Goal: Transaction & Acquisition: Purchase product/service

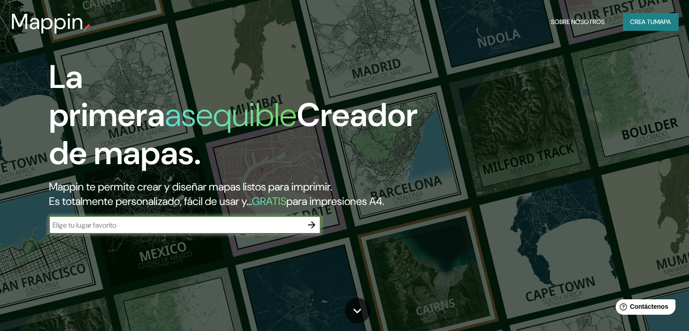
click at [257, 230] on input "text" at bounding box center [176, 225] width 254 height 10
type input "[GEOGRAPHIC_DATA]"
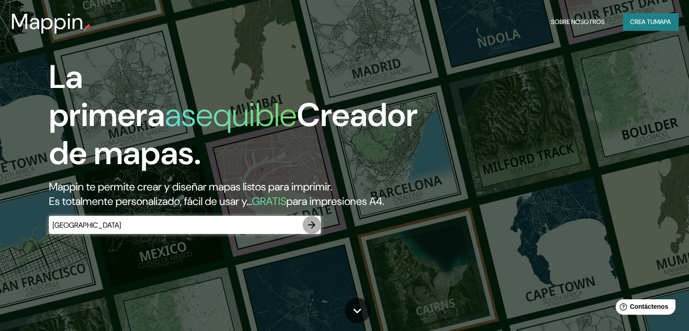
click at [307, 230] on icon "button" at bounding box center [311, 224] width 11 height 11
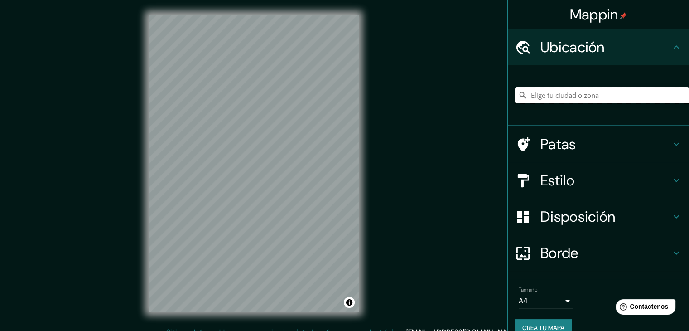
click at [593, 98] on input "Elige tu ciudad o zona" at bounding box center [602, 95] width 174 height 16
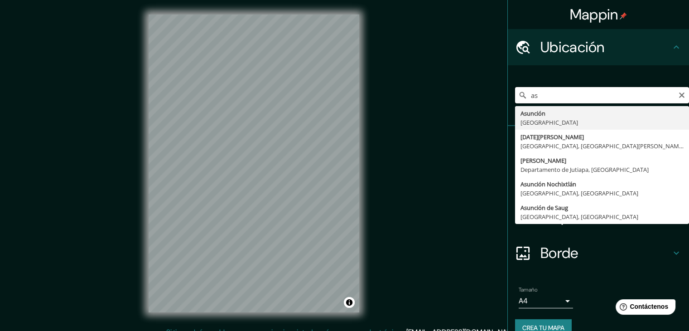
type input "a"
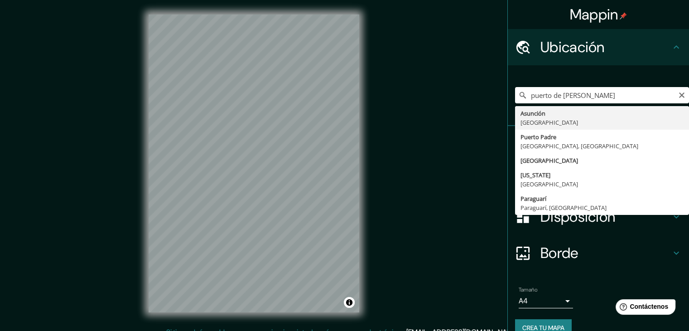
type input "[GEOGRAPHIC_DATA], [GEOGRAPHIC_DATA]"
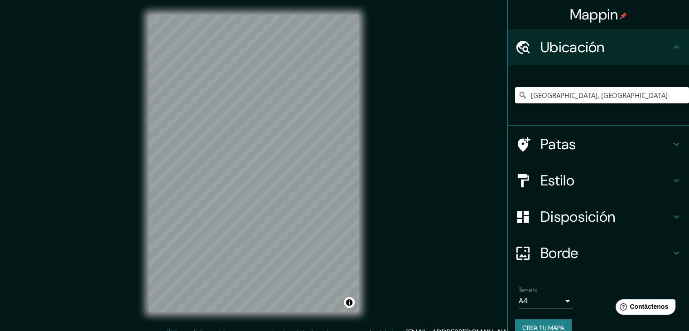
click at [568, 181] on font "Estilo" at bounding box center [557, 180] width 34 height 19
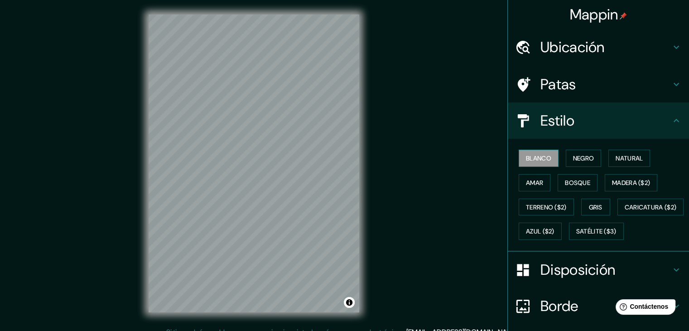
click at [534, 158] on font "Blanco" at bounding box center [538, 158] width 25 height 8
click at [589, 156] on button "Negro" at bounding box center [584, 158] width 36 height 17
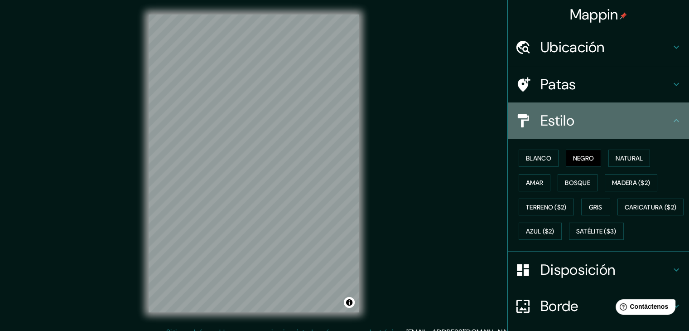
click at [606, 111] on h4 "Estilo" at bounding box center [605, 120] width 130 height 18
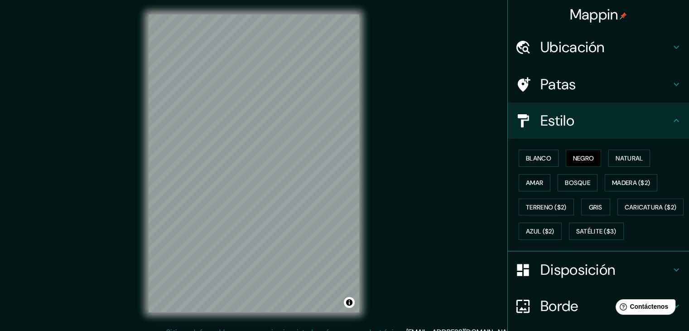
click at [671, 122] on icon at bounding box center [676, 120] width 11 height 11
click at [558, 118] on font "Estilo" at bounding box center [557, 120] width 34 height 19
click at [529, 154] on font "Blanco" at bounding box center [538, 158] width 25 height 8
click at [573, 155] on font "Negro" at bounding box center [583, 158] width 21 height 8
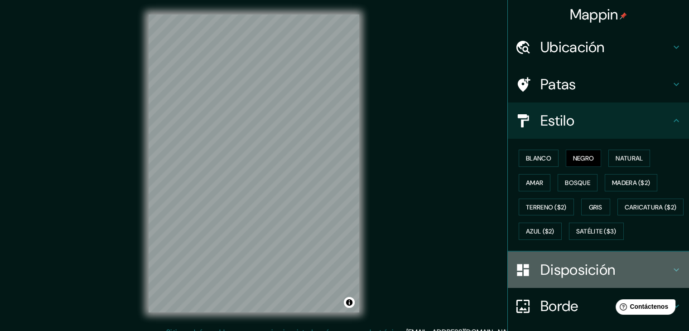
click at [588, 279] on font "Disposición" at bounding box center [577, 269] width 75 height 19
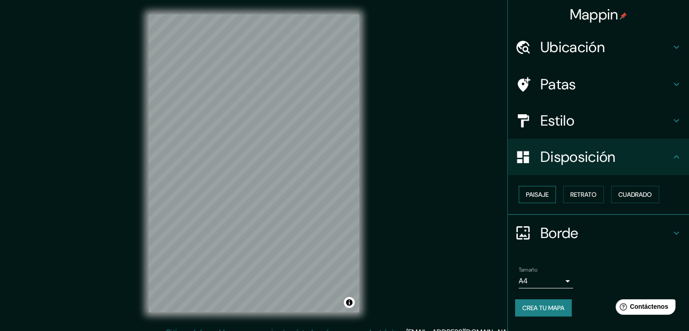
click at [535, 190] on font "Paisaje" at bounding box center [537, 194] width 23 height 8
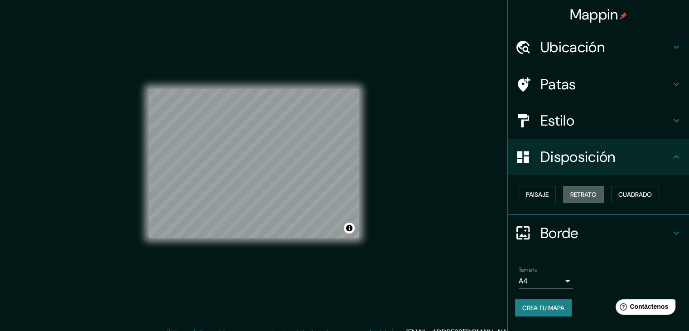
click at [587, 200] on button "Retrato" at bounding box center [583, 194] width 41 height 17
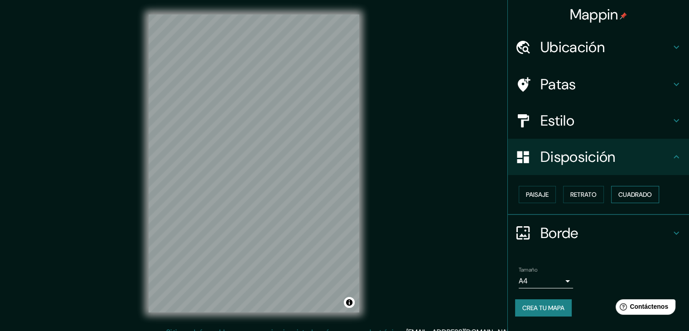
click at [627, 194] on font "Cuadrado" at bounding box center [635, 194] width 34 height 8
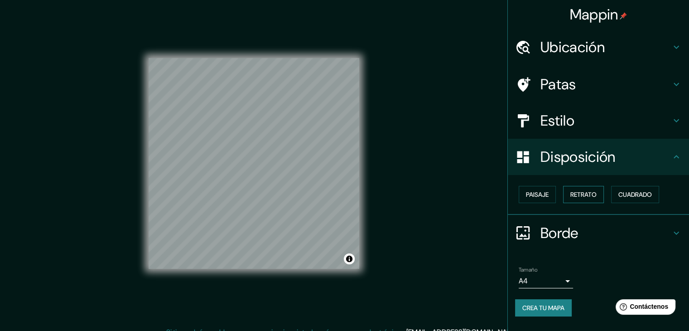
click at [584, 194] on font "Retrato" at bounding box center [583, 194] width 26 height 8
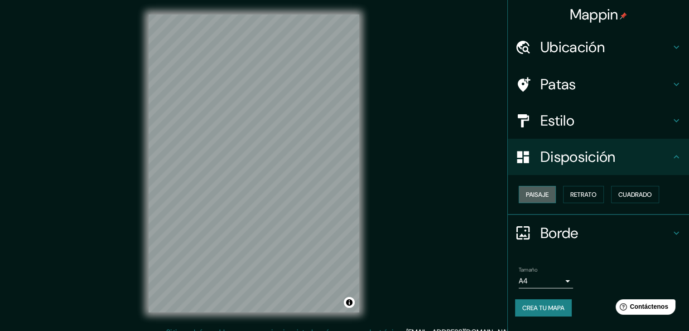
click at [533, 190] on font "Paisaje" at bounding box center [537, 194] width 23 height 8
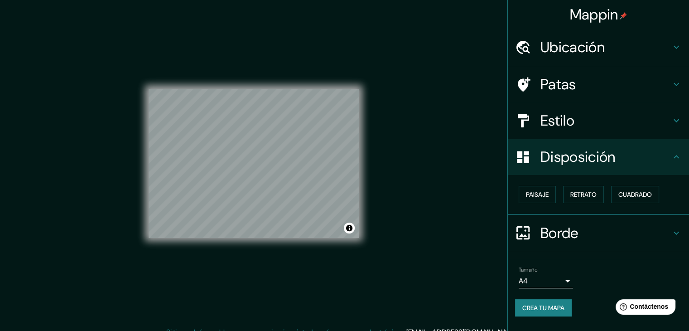
click at [360, 233] on div "© Mapbox © OpenStreetMap Improve this map" at bounding box center [254, 163] width 240 height 327
click at [574, 89] on font "Patas" at bounding box center [558, 84] width 36 height 19
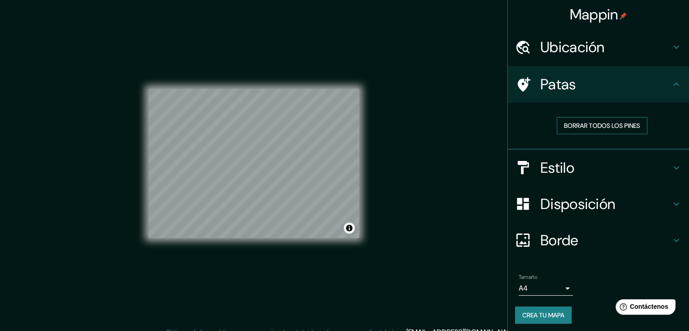
click at [575, 127] on font "Borrar todos los pines" at bounding box center [602, 125] width 76 height 8
click at [674, 82] on icon at bounding box center [676, 83] width 5 height 3
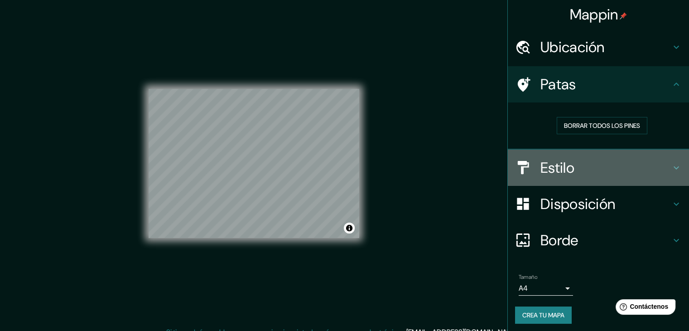
click at [593, 165] on h4 "Estilo" at bounding box center [605, 168] width 130 height 18
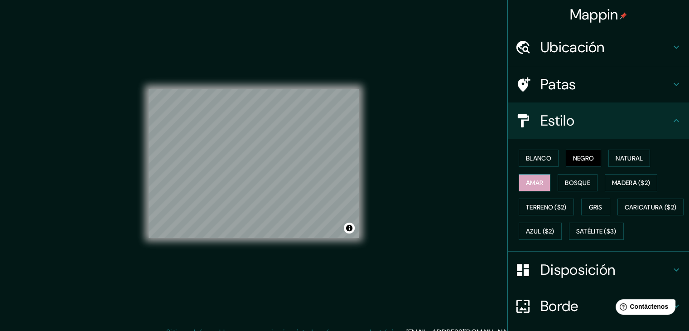
click at [536, 178] on font "Amar" at bounding box center [534, 182] width 17 height 8
click at [567, 182] on font "Bosque" at bounding box center [577, 182] width 25 height 8
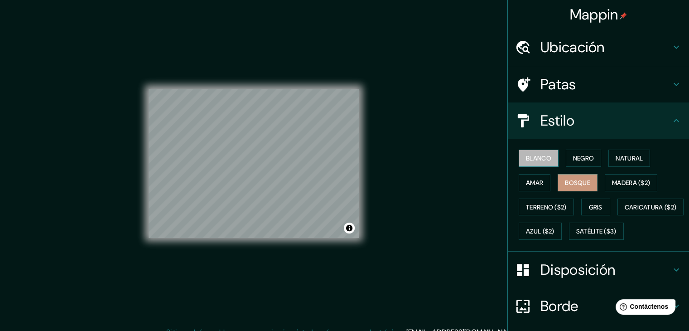
click at [547, 156] on button "Blanco" at bounding box center [539, 158] width 40 height 17
click at [577, 160] on font "Negro" at bounding box center [583, 158] width 21 height 8
click at [408, 229] on div "Mappin Ubicación Asunción, Paraguay Patas Estilo Blanco Negro Natural Amar Bosq…" at bounding box center [344, 170] width 689 height 341
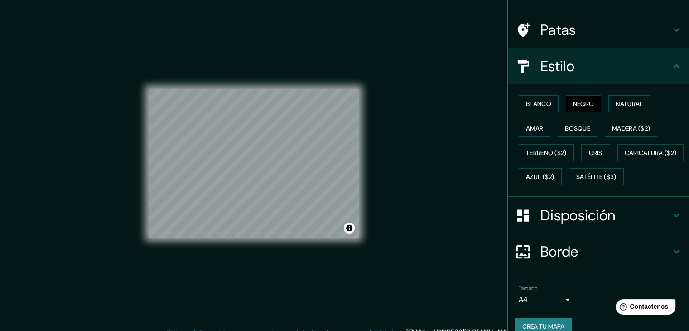
scroll to position [92, 0]
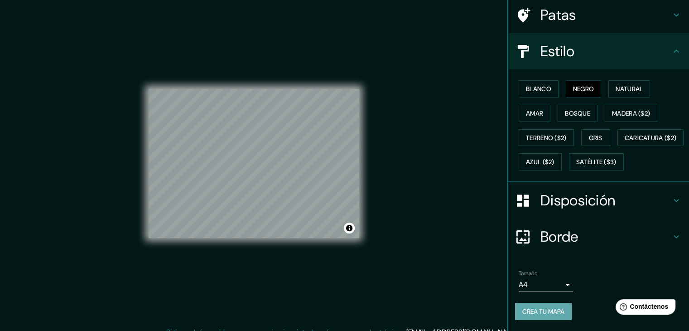
click at [549, 313] on font "Crea tu mapa" at bounding box center [543, 311] width 42 height 8
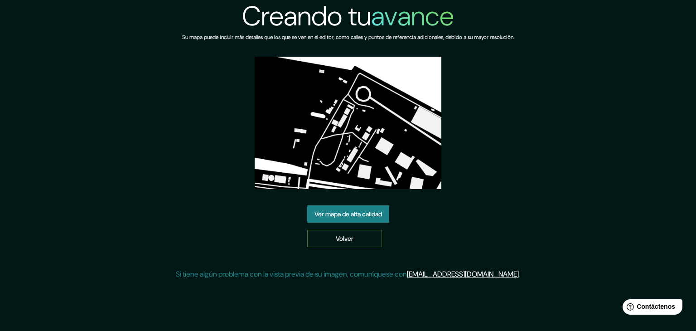
click at [347, 240] on font "Volver" at bounding box center [345, 238] width 18 height 8
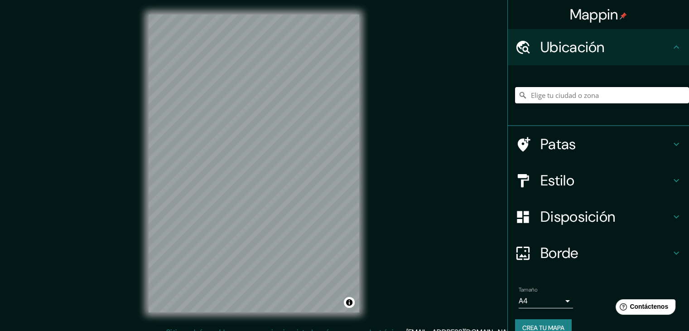
click at [555, 101] on input "Elige tu ciudad o zona" at bounding box center [602, 95] width 174 height 16
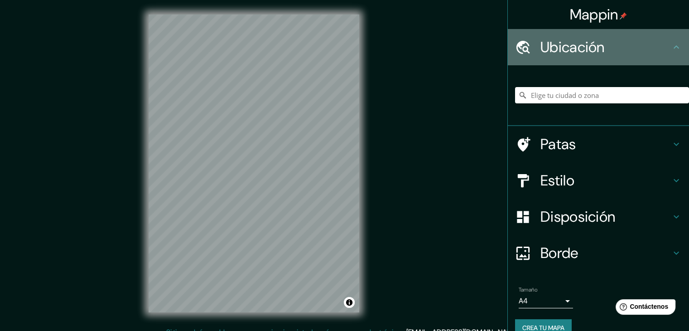
click at [575, 31] on div "Ubicación" at bounding box center [598, 47] width 181 height 36
click at [592, 45] on font "Ubicación" at bounding box center [572, 47] width 64 height 19
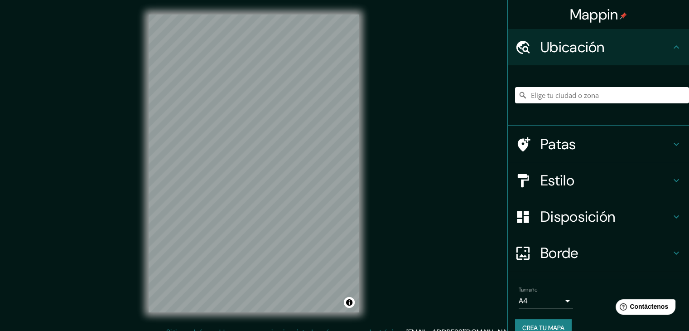
click at [674, 47] on icon at bounding box center [676, 47] width 11 height 11
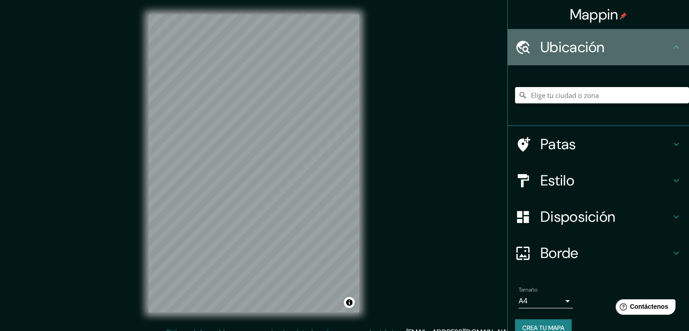
click at [671, 49] on icon at bounding box center [676, 47] width 11 height 11
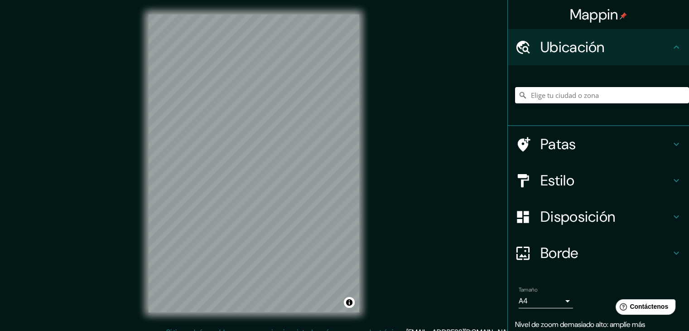
click at [562, 95] on input "Elige tu ciudad o zona" at bounding box center [602, 95] width 174 height 16
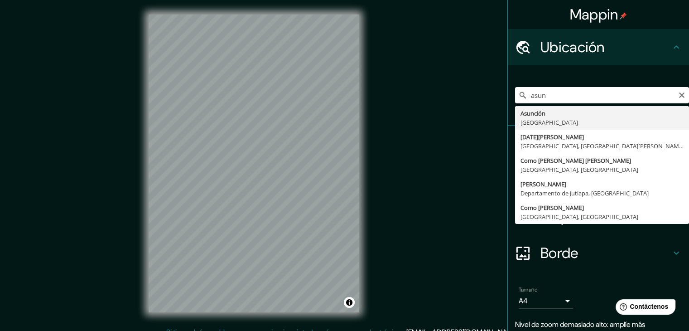
type input "[GEOGRAPHIC_DATA], [GEOGRAPHIC_DATA]"
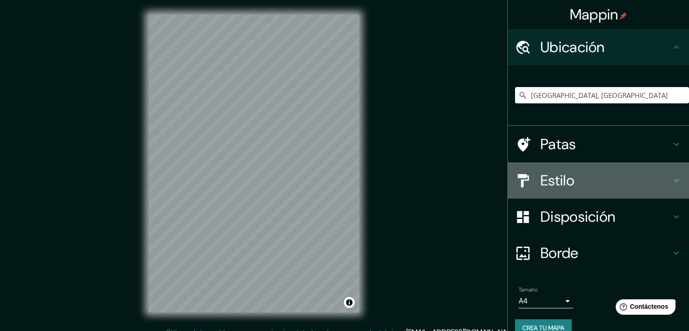
click at [576, 189] on h4 "Estilo" at bounding box center [605, 180] width 130 height 18
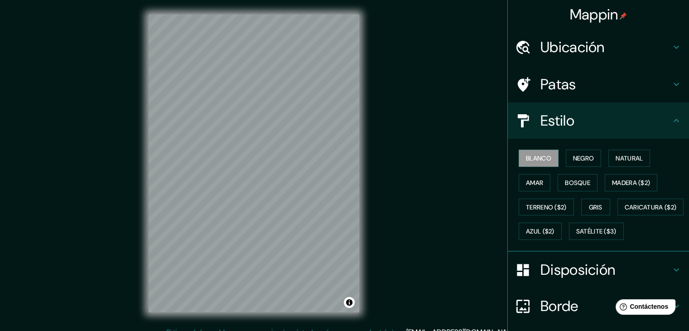
click at [578, 149] on div "Blanco Negro Natural Amar Bosque Madera ($2) Terreno ($2) Gris Caricatura ($2) …" at bounding box center [602, 194] width 174 height 97
click at [578, 156] on font "Negro" at bounding box center [583, 158] width 21 height 8
click at [146, 221] on div "© Mapbox © OpenStreetMap Improve this map" at bounding box center [254, 163] width 240 height 327
click at [148, 222] on div "© Mapbox © OpenStreetMap Improve this map" at bounding box center [254, 163] width 240 height 327
click at [559, 279] on font "Disposición" at bounding box center [577, 269] width 75 height 19
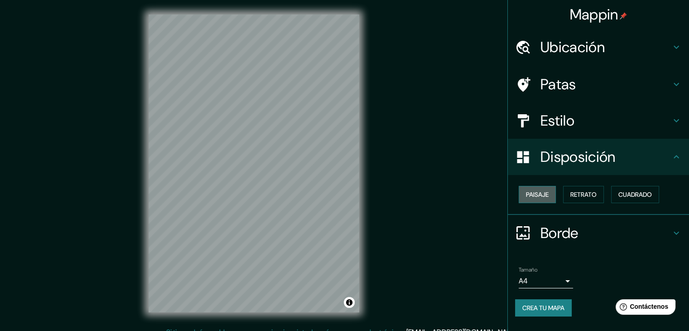
click at [535, 186] on button "Paisaje" at bounding box center [537, 194] width 37 height 17
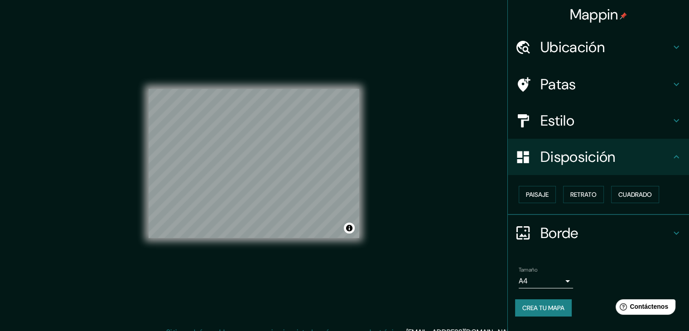
click at [413, 178] on div "Mappin Ubicación [GEOGRAPHIC_DATA], [GEOGRAPHIC_DATA] Patas Estilo Disposición …" at bounding box center [344, 170] width 689 height 341
click at [473, 191] on div "Mappin Ubicación [GEOGRAPHIC_DATA], [GEOGRAPHIC_DATA] Patas Estilo Disposición …" at bounding box center [344, 170] width 689 height 341
